Goal: Information Seeking & Learning: Find specific page/section

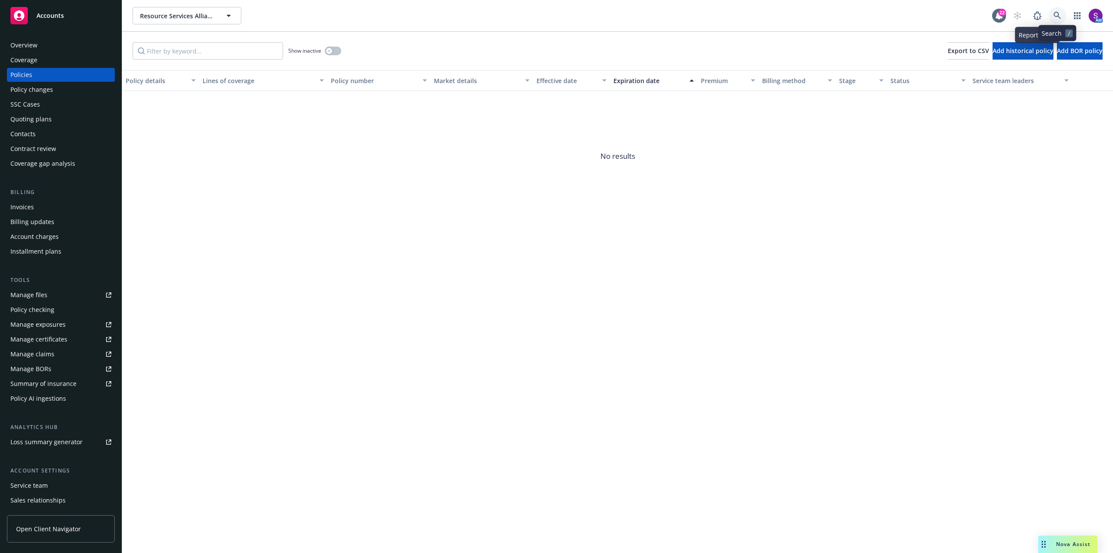
click at [1055, 11] on link at bounding box center [1057, 15] width 17 height 17
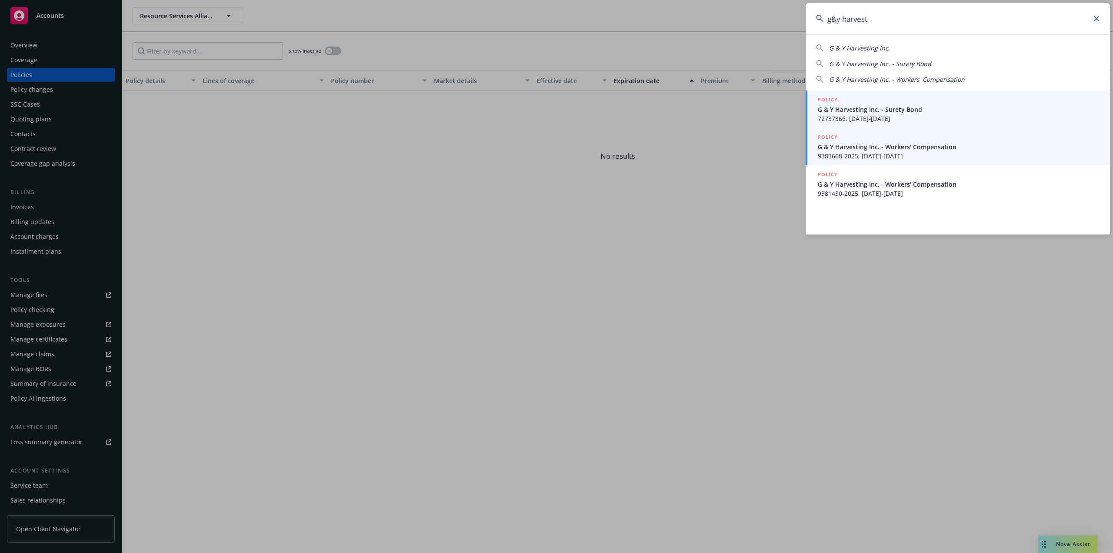
type input "g&y harvest"
click at [855, 150] on span "G & Y Harvesting Inc. - Workers' Compensation" at bounding box center [959, 146] width 282 height 9
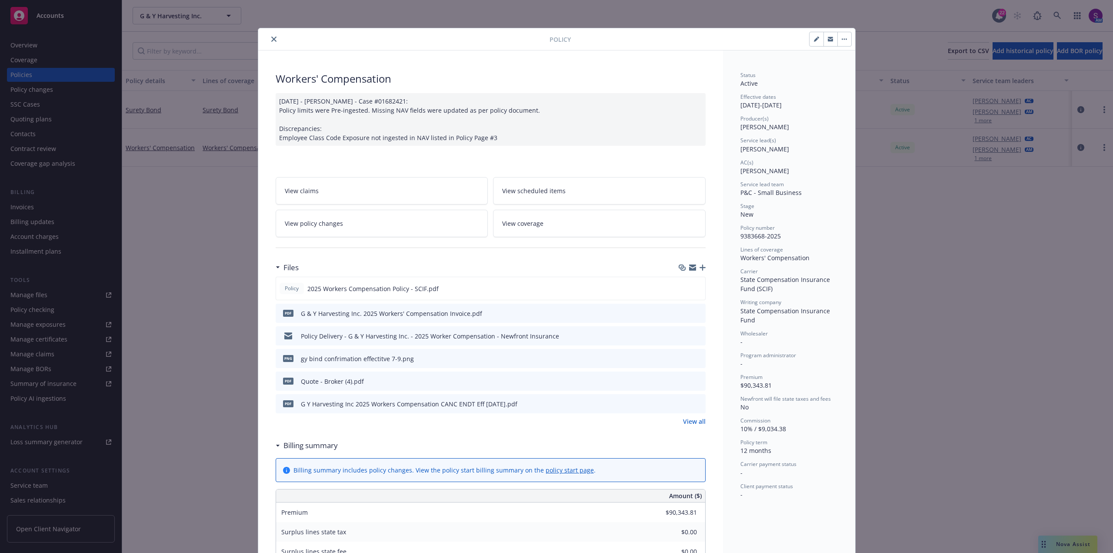
drag, startPoint x: 272, startPoint y: 38, endPoint x: 179, endPoint y: 39, distance: 93.5
click at [272, 38] on icon "close" at bounding box center [273, 39] width 5 height 5
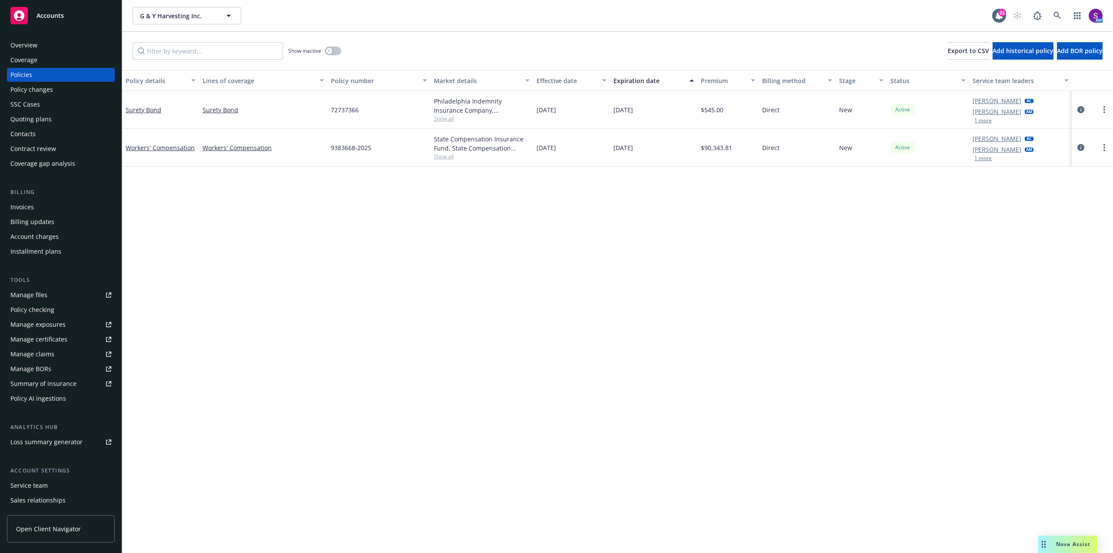
click at [36, 44] on div "Overview" at bounding box center [23, 45] width 27 height 14
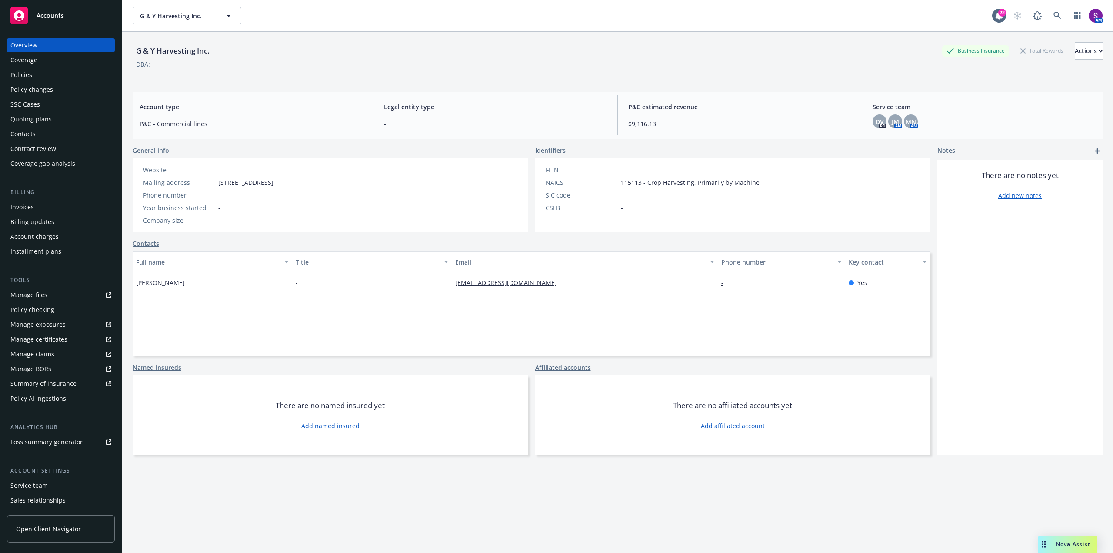
click at [50, 121] on div "Quoting plans" at bounding box center [30, 119] width 41 height 14
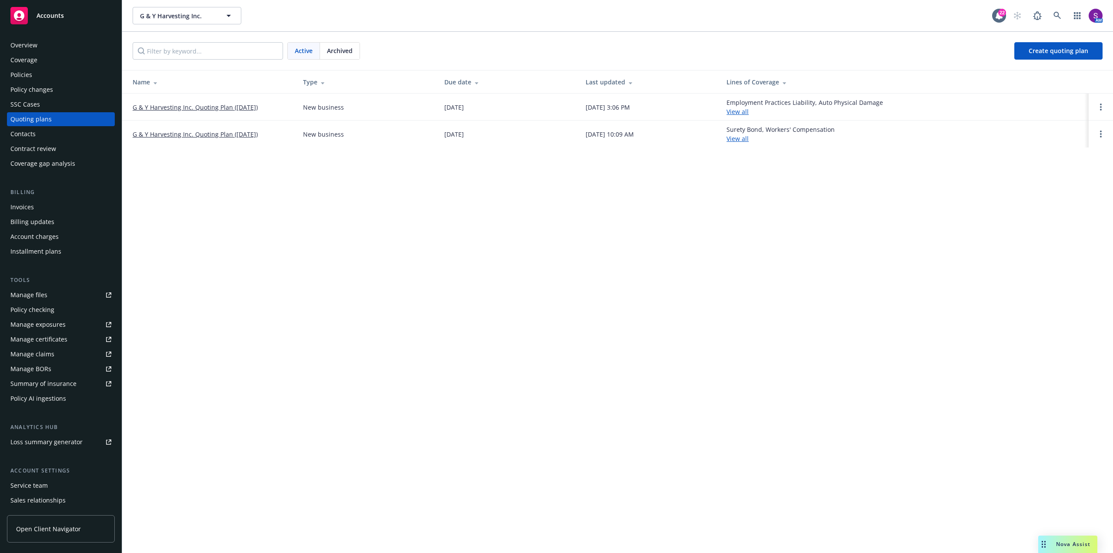
click at [216, 107] on link "G & Y Harvesting Inc. Quoting Plan (2025-10-08)" at bounding box center [195, 107] width 125 height 9
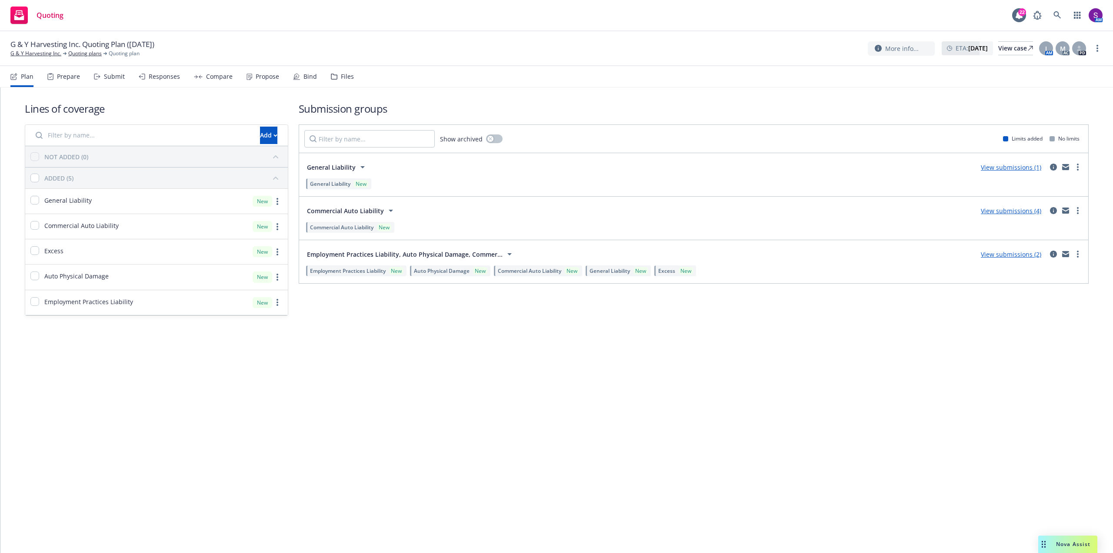
click at [260, 81] on div "Propose" at bounding box center [263, 76] width 33 height 21
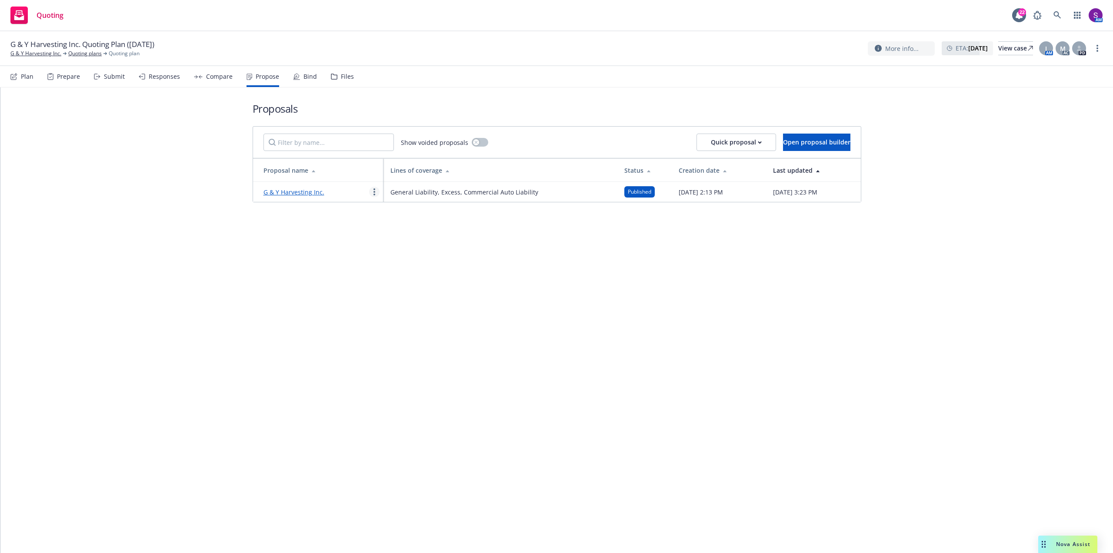
click at [375, 193] on icon "more" at bounding box center [375, 191] width 2 height 7
click at [406, 282] on span "See client view" at bounding box center [402, 282] width 64 height 8
click at [375, 191] on circle "more" at bounding box center [375, 192] width 2 height 2
click at [299, 193] on link "G & Y Harvesting Inc." at bounding box center [294, 192] width 61 height 8
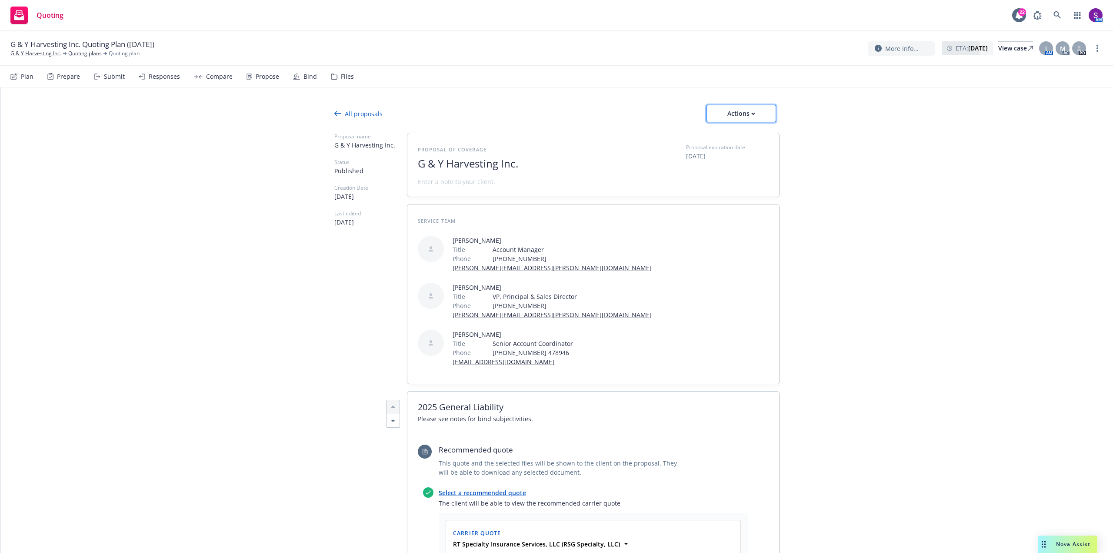
click at [751, 115] on icon "button" at bounding box center [753, 113] width 4 height 3
click at [753, 139] on span "Copy proposal link" at bounding box center [741, 136] width 75 height 8
type textarea "x"
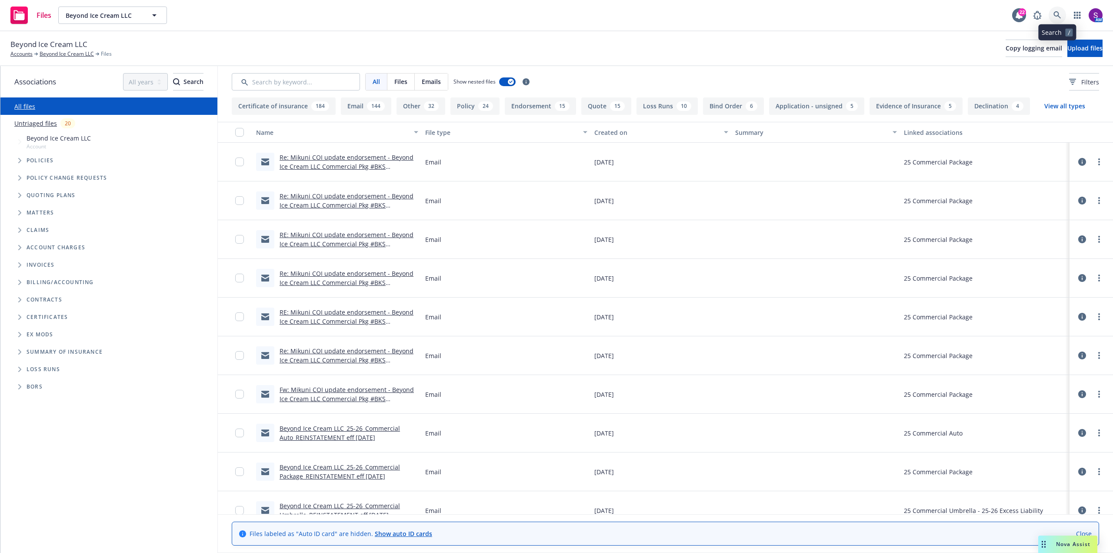
click at [1056, 10] on link at bounding box center [1057, 15] width 17 height 17
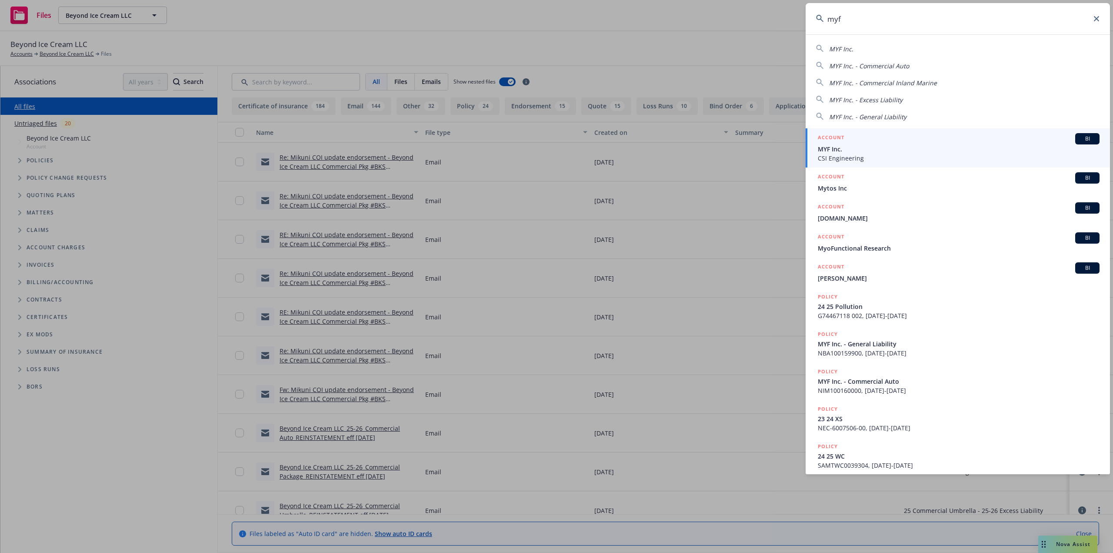
type input "myf"
click at [837, 153] on span "MYF Inc." at bounding box center [959, 148] width 282 height 9
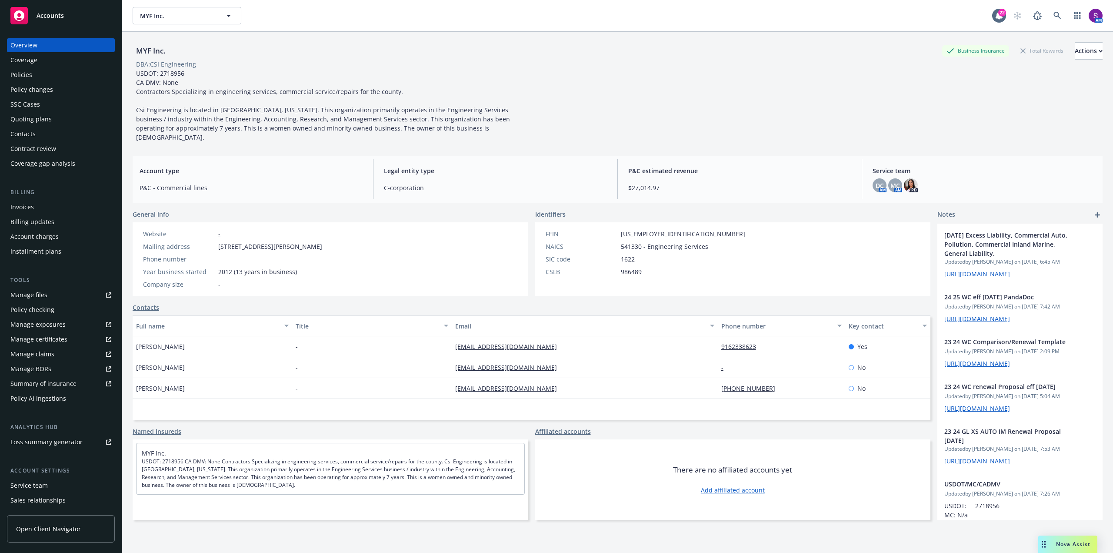
click at [25, 204] on div "Invoices" at bounding box center [21, 207] width 23 height 14
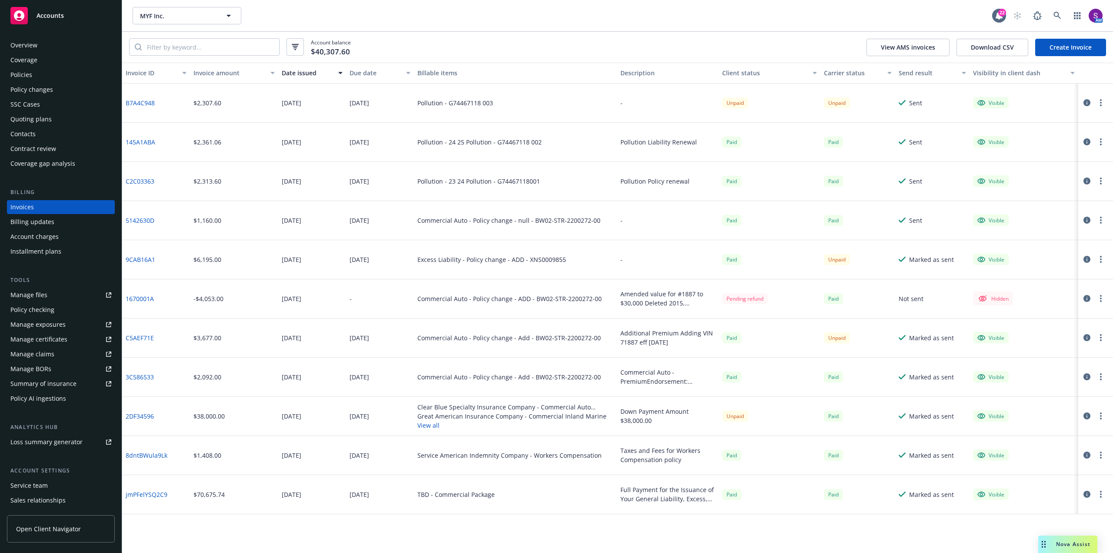
click at [733, 104] on div "Unpaid" at bounding box center [735, 102] width 26 height 11
click at [1051, 19] on link at bounding box center [1057, 15] width 17 height 17
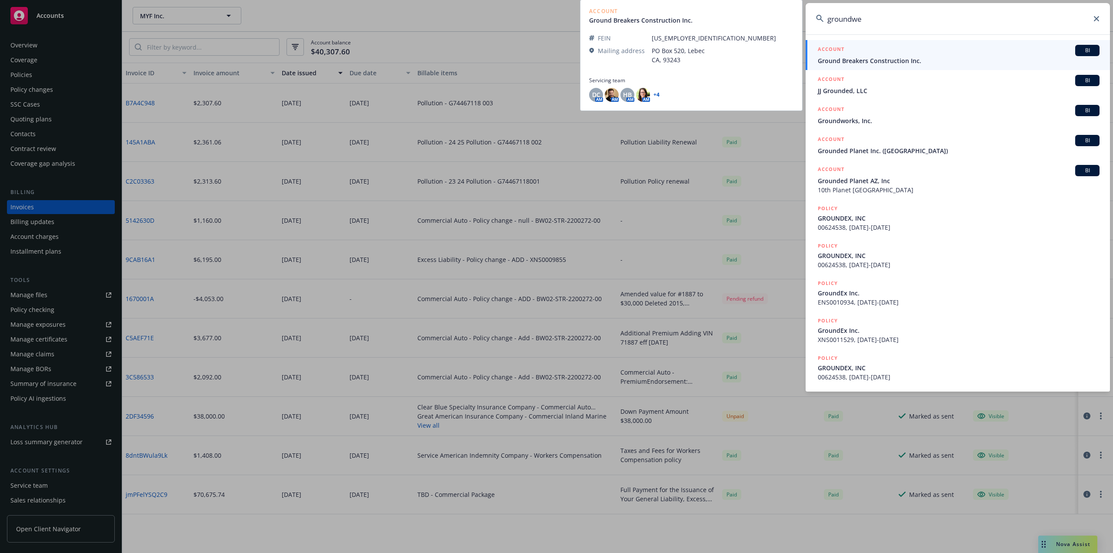
type input "groundwe"
click at [884, 61] on span "Ground Breakers Construction Inc." at bounding box center [959, 60] width 282 height 9
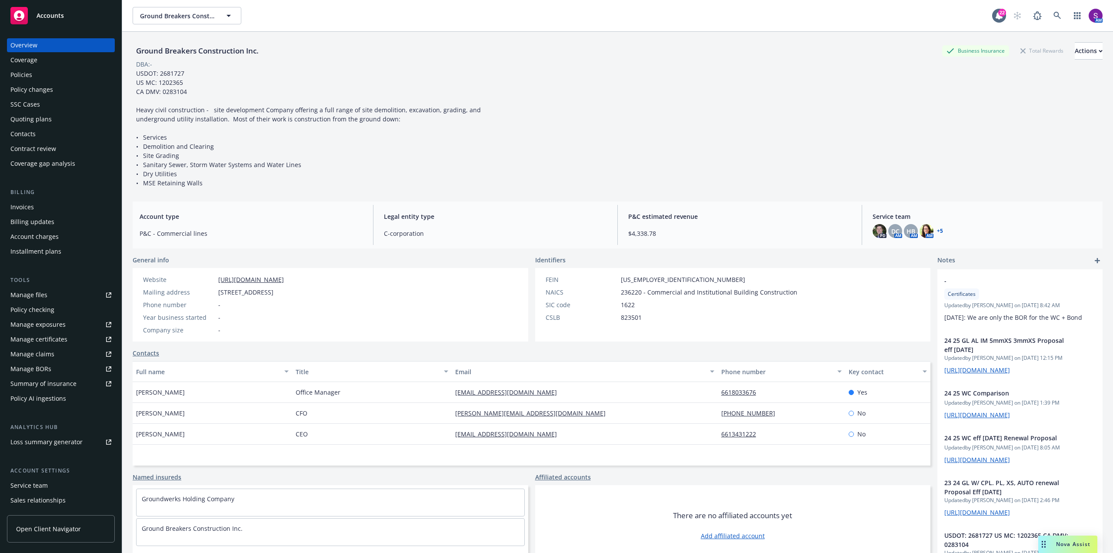
click at [38, 80] on div "Policies" at bounding box center [60, 75] width 101 height 14
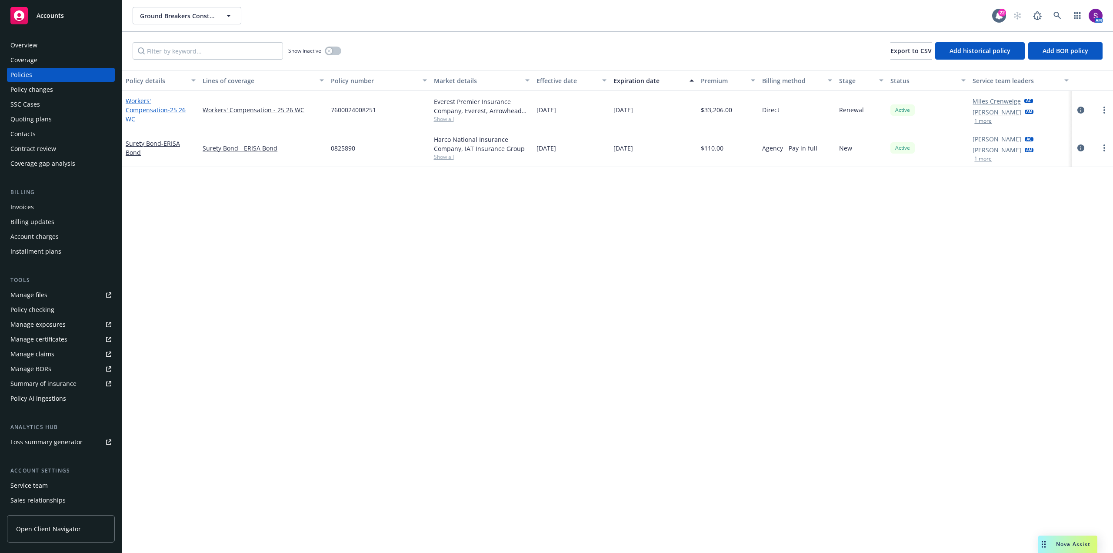
click at [152, 105] on link "Workers' Compensation - 25 26 WC" at bounding box center [156, 110] width 60 height 27
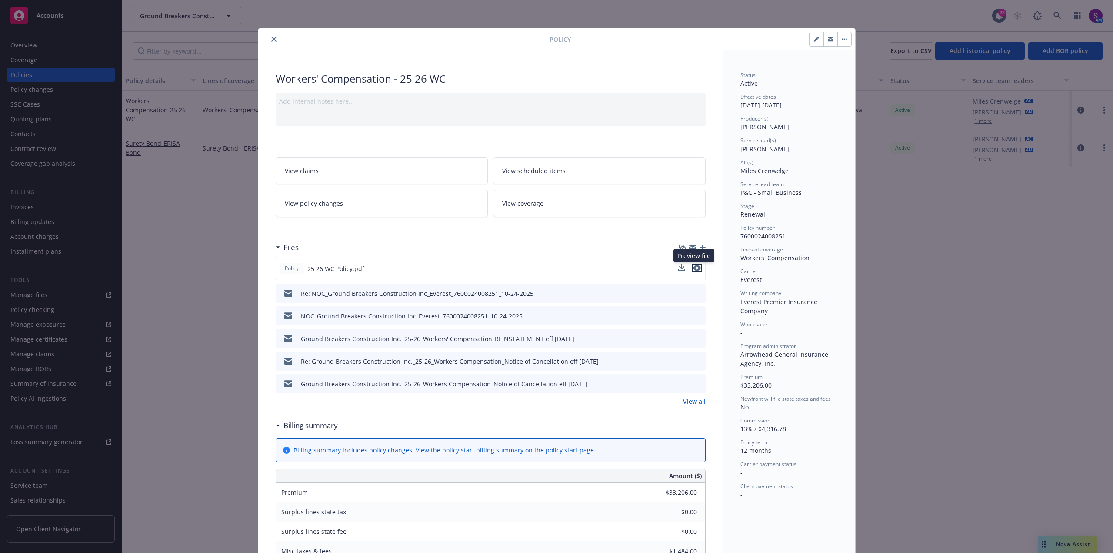
click at [694, 268] on icon "preview file" at bounding box center [697, 268] width 8 height 6
